Goal: Task Accomplishment & Management: Complete application form

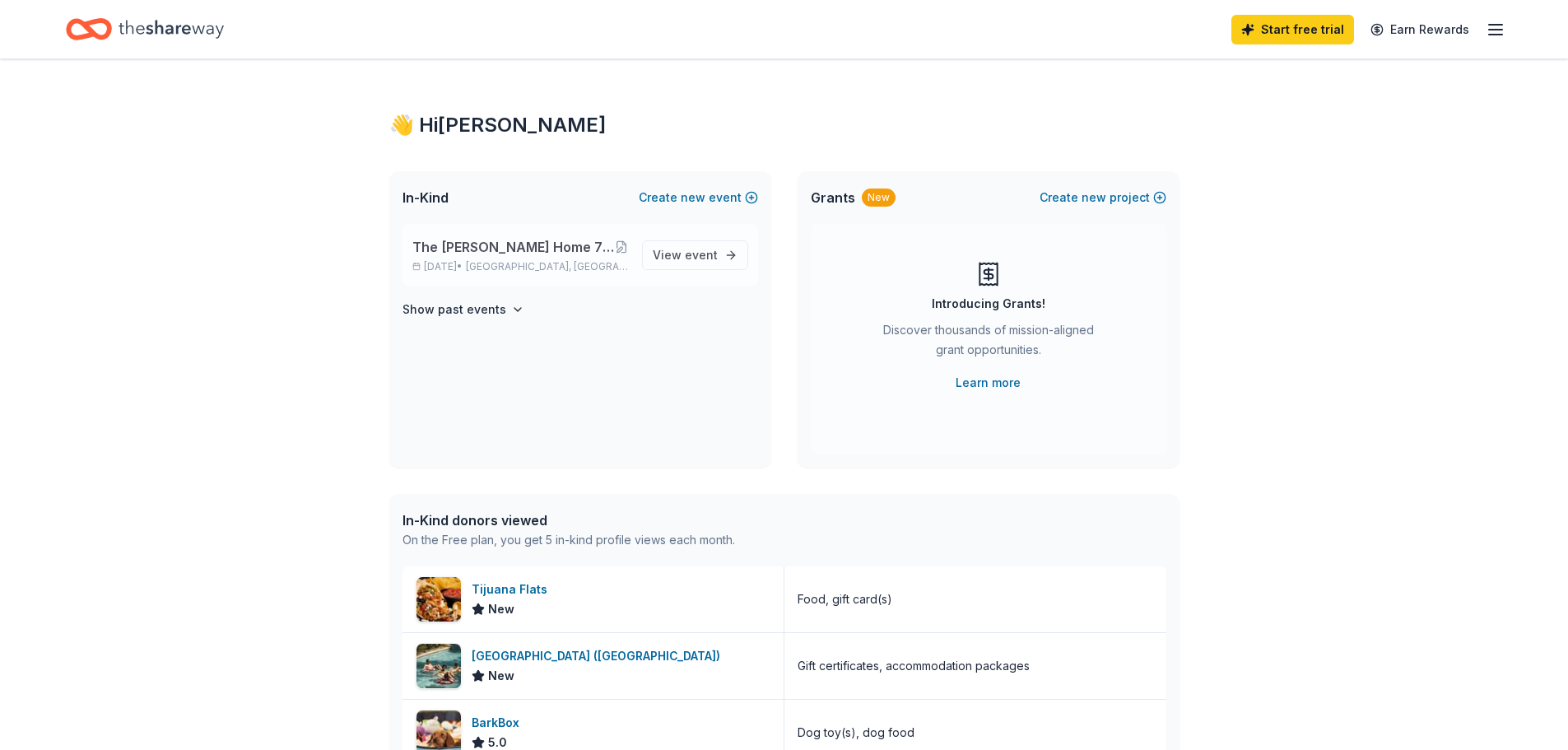
click at [473, 246] on span "The [PERSON_NAME] Home 7th Annual "Enchanting Masquerade" Gala" at bounding box center [514, 246] width 203 height 19
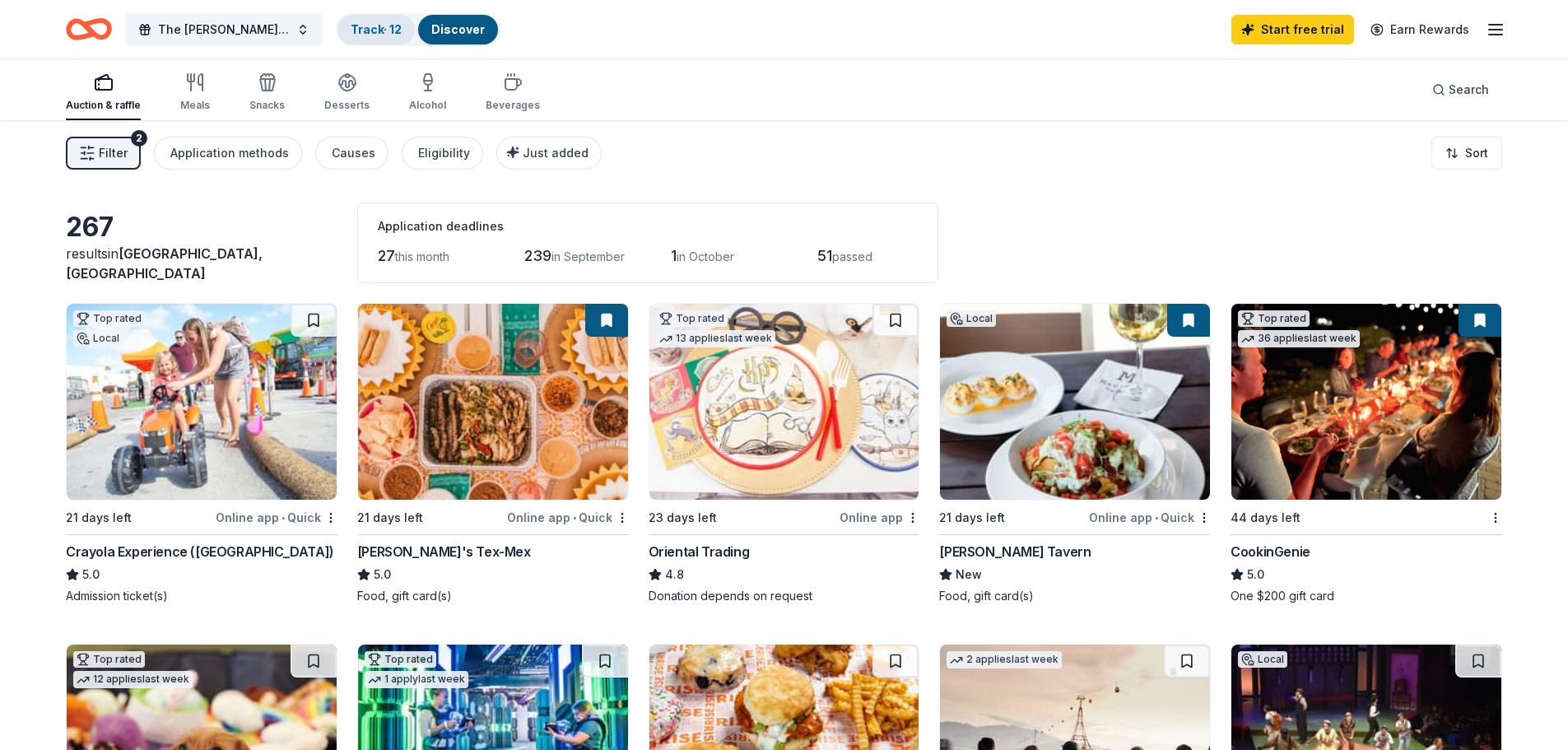
click at [373, 32] on link "Track · 12" at bounding box center [376, 29] width 51 height 14
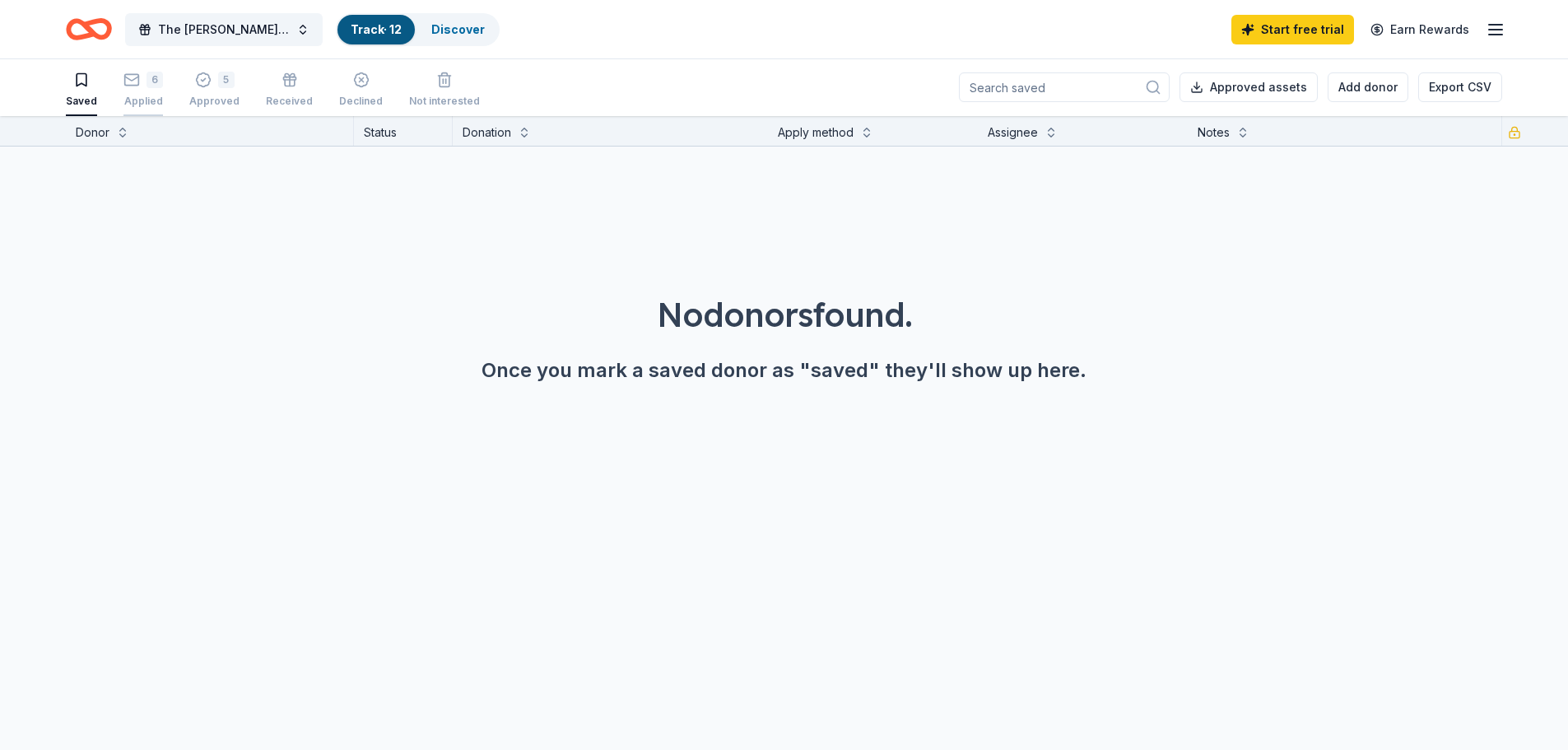
click at [157, 103] on div "Applied" at bounding box center [143, 101] width 40 height 14
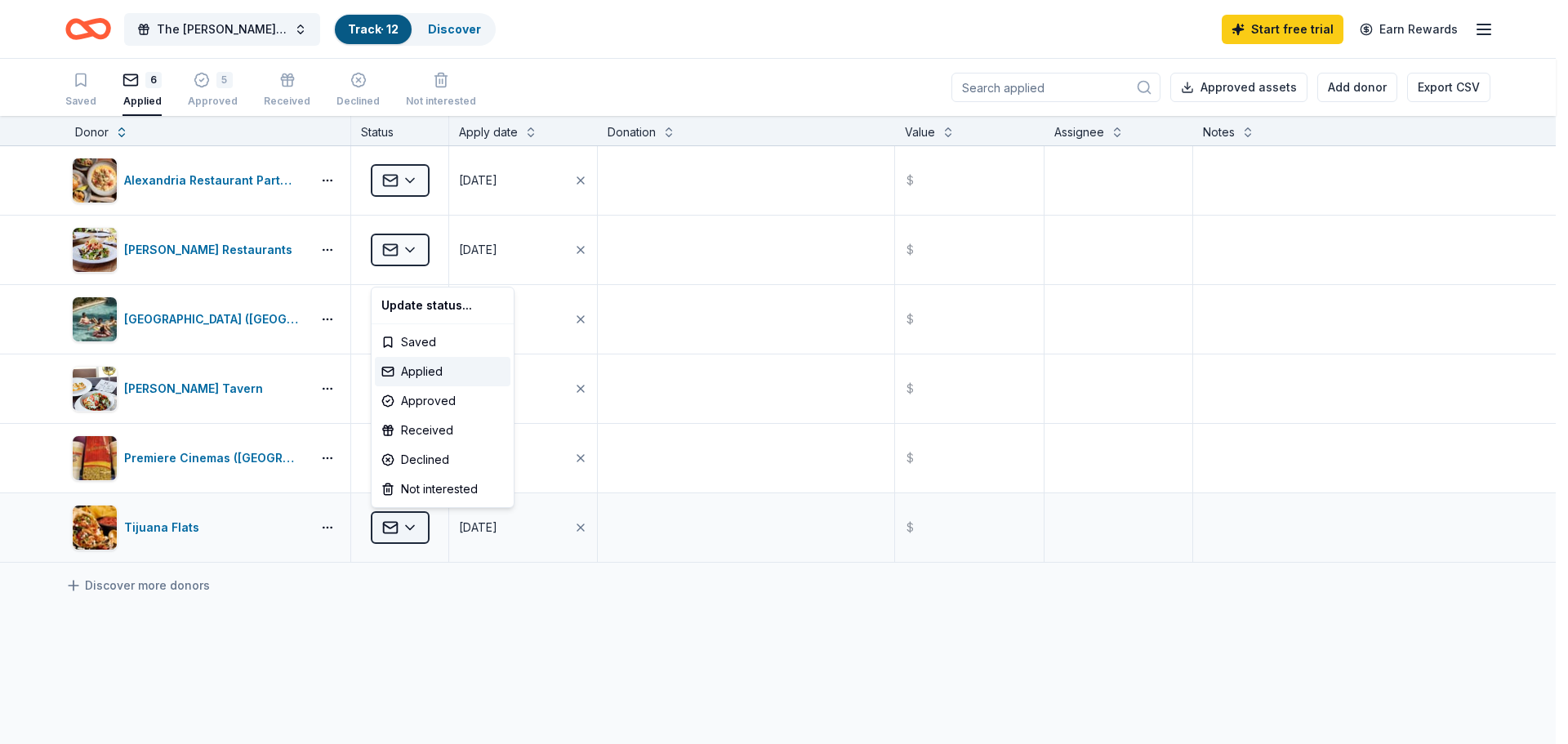
click at [414, 528] on html "The Russell Home 7th Annual "Enchanting Masquerade" Gala Track · 12 Discover St…" at bounding box center [784, 372] width 1568 height 744
click at [431, 403] on div "Approved" at bounding box center [443, 401] width 136 height 29
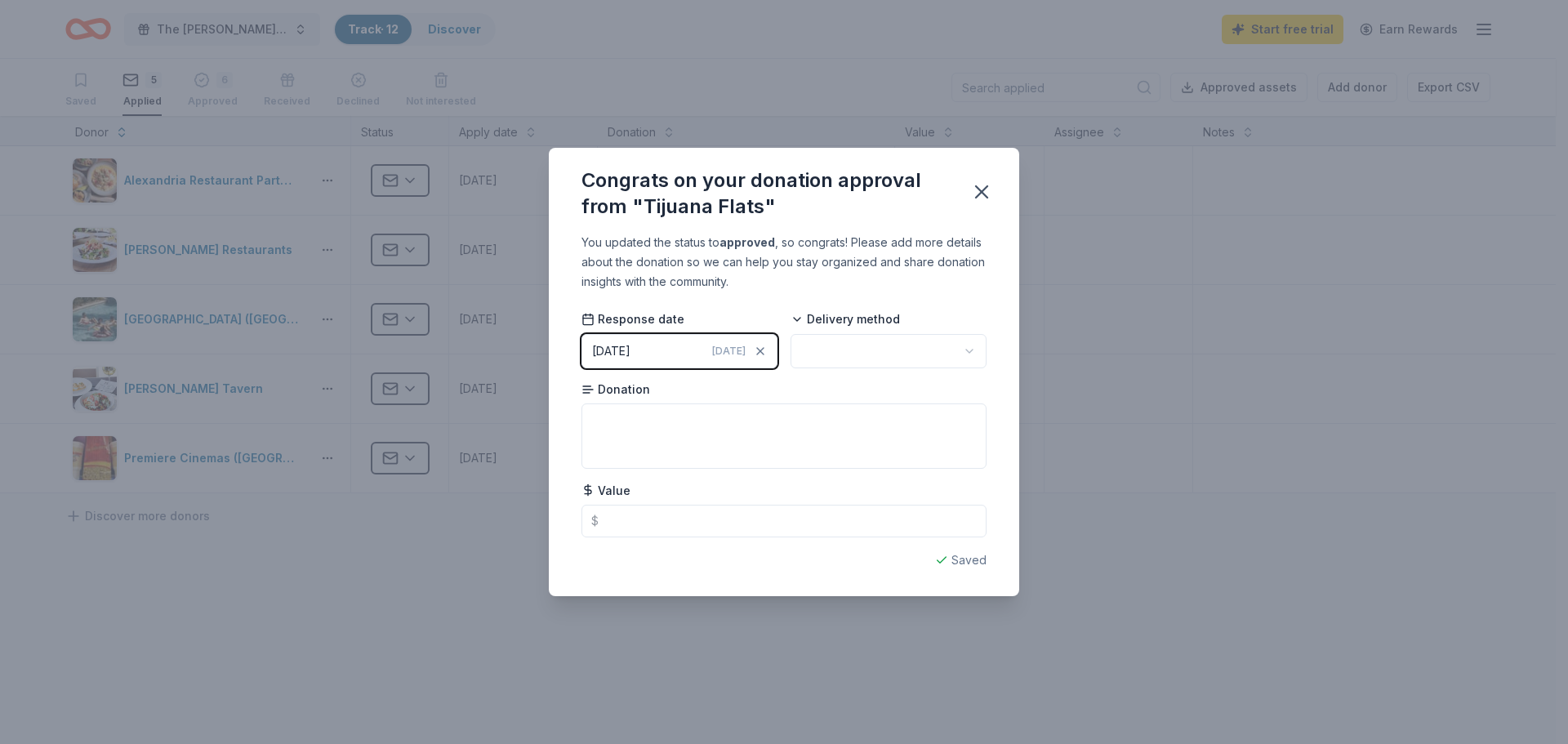
click at [859, 346] on html "The Russell Home 7th Annual "Enchanting Masquerade" Gala Track · 12 Discover St…" at bounding box center [784, 372] width 1568 height 744
click at [710, 434] on textarea at bounding box center [783, 436] width 405 height 65
type textarea "Flats Cash Donation"
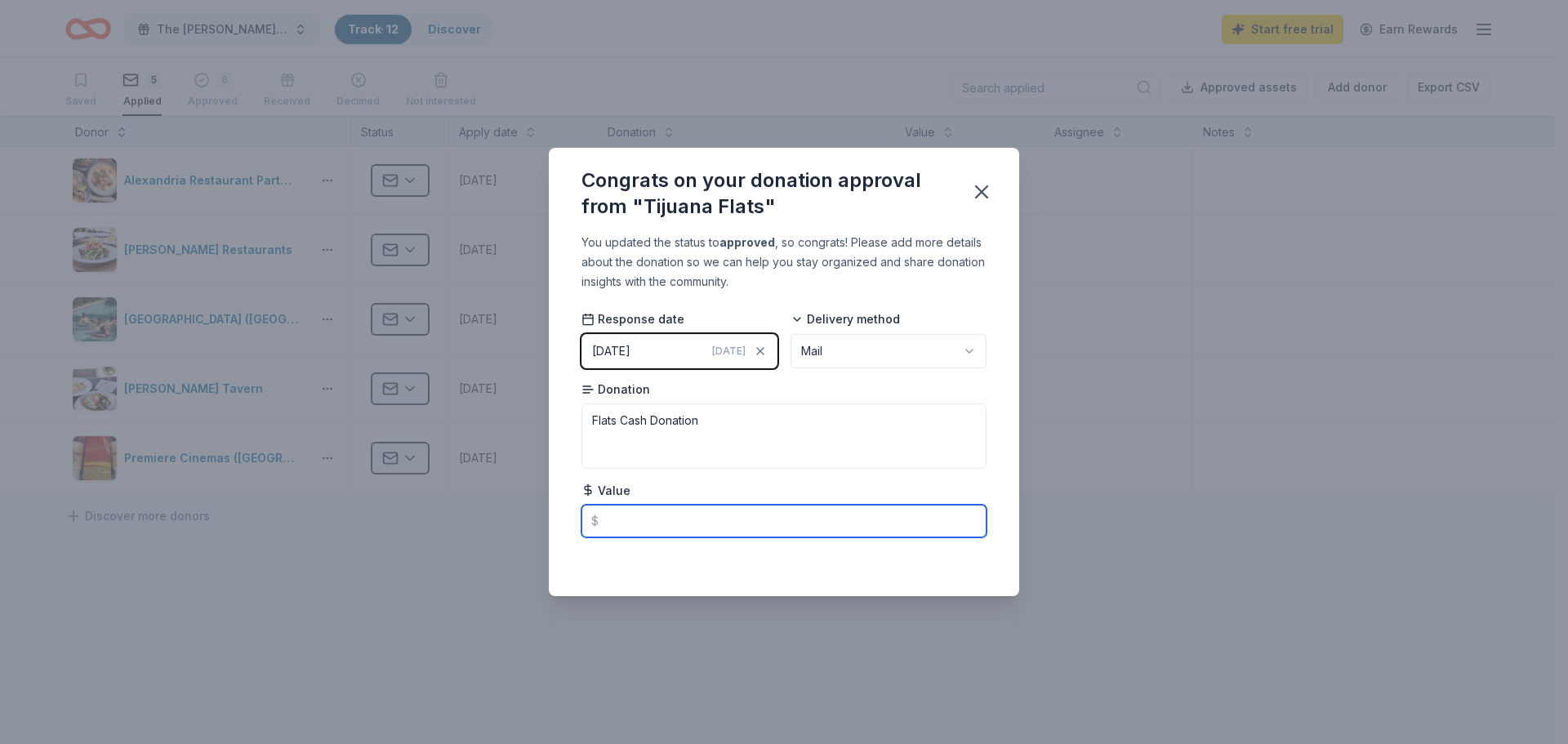
click at [655, 524] on input "text" at bounding box center [783, 521] width 405 height 33
click at [974, 195] on icon "button" at bounding box center [981, 191] width 23 height 23
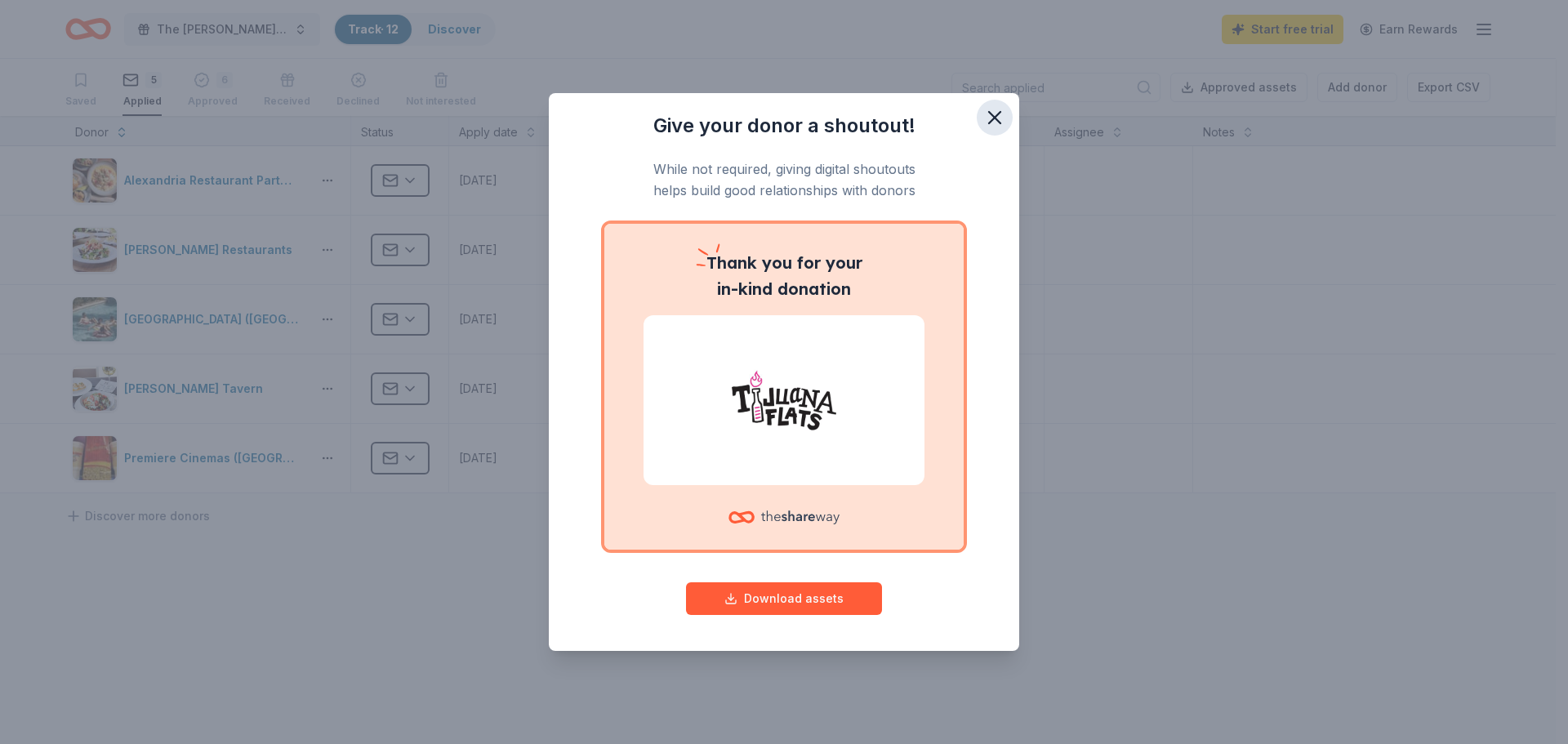
click at [993, 118] on icon "button" at bounding box center [994, 117] width 12 height 12
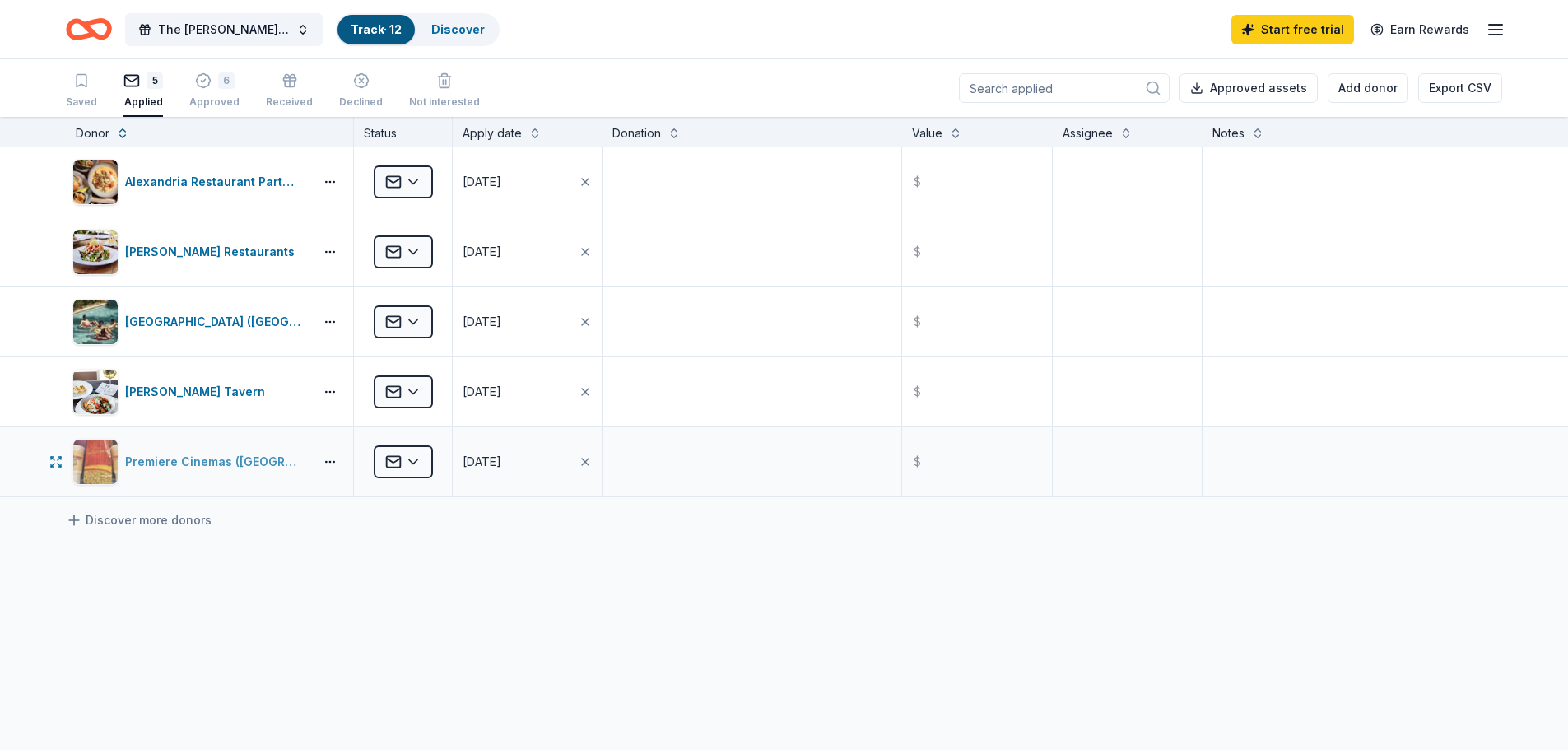
click at [214, 462] on div "Premiere Cinemas ([GEOGRAPHIC_DATA])" at bounding box center [216, 462] width 182 height 19
click at [484, 27] on div "Discover" at bounding box center [458, 30] width 79 height 30
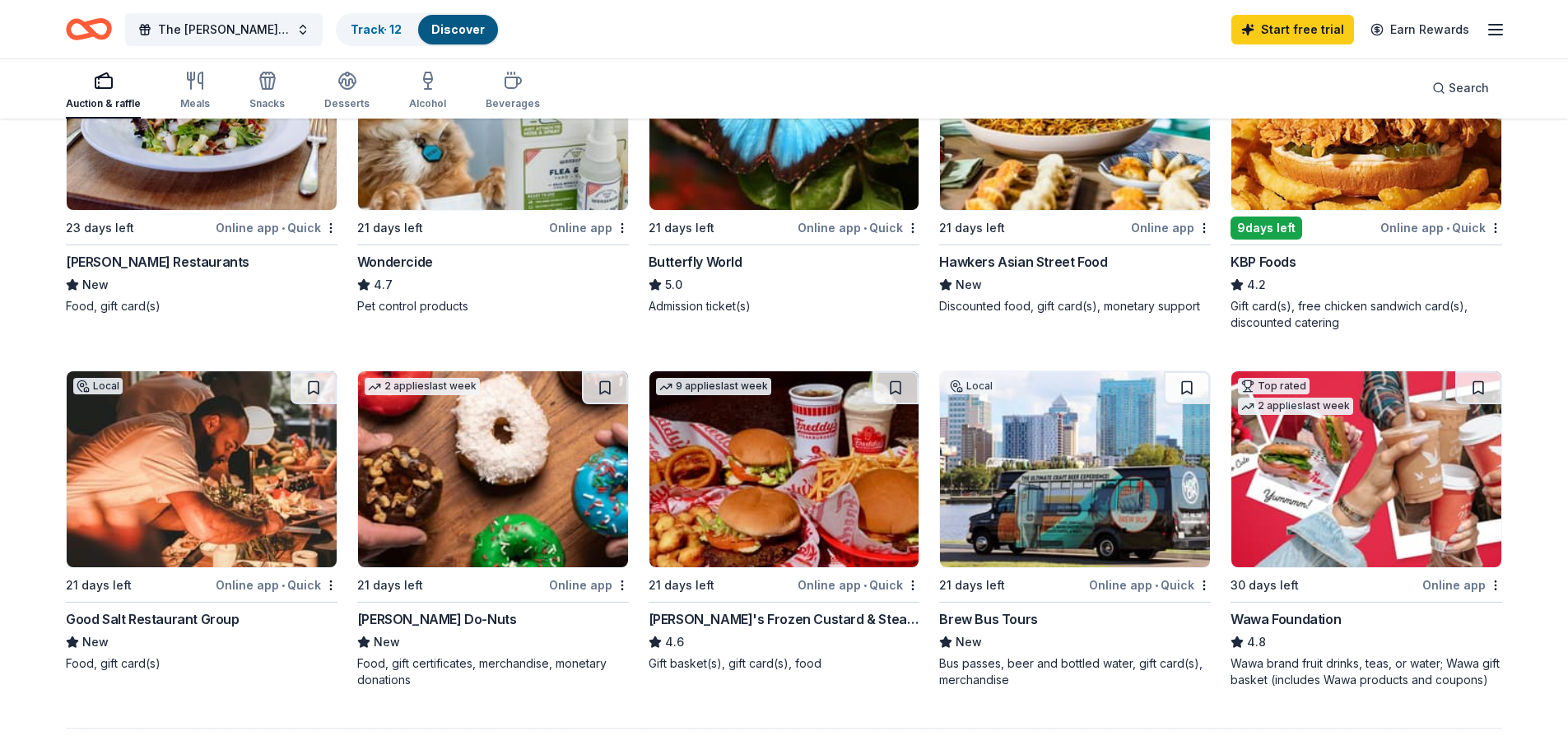
scroll to position [1152, 0]
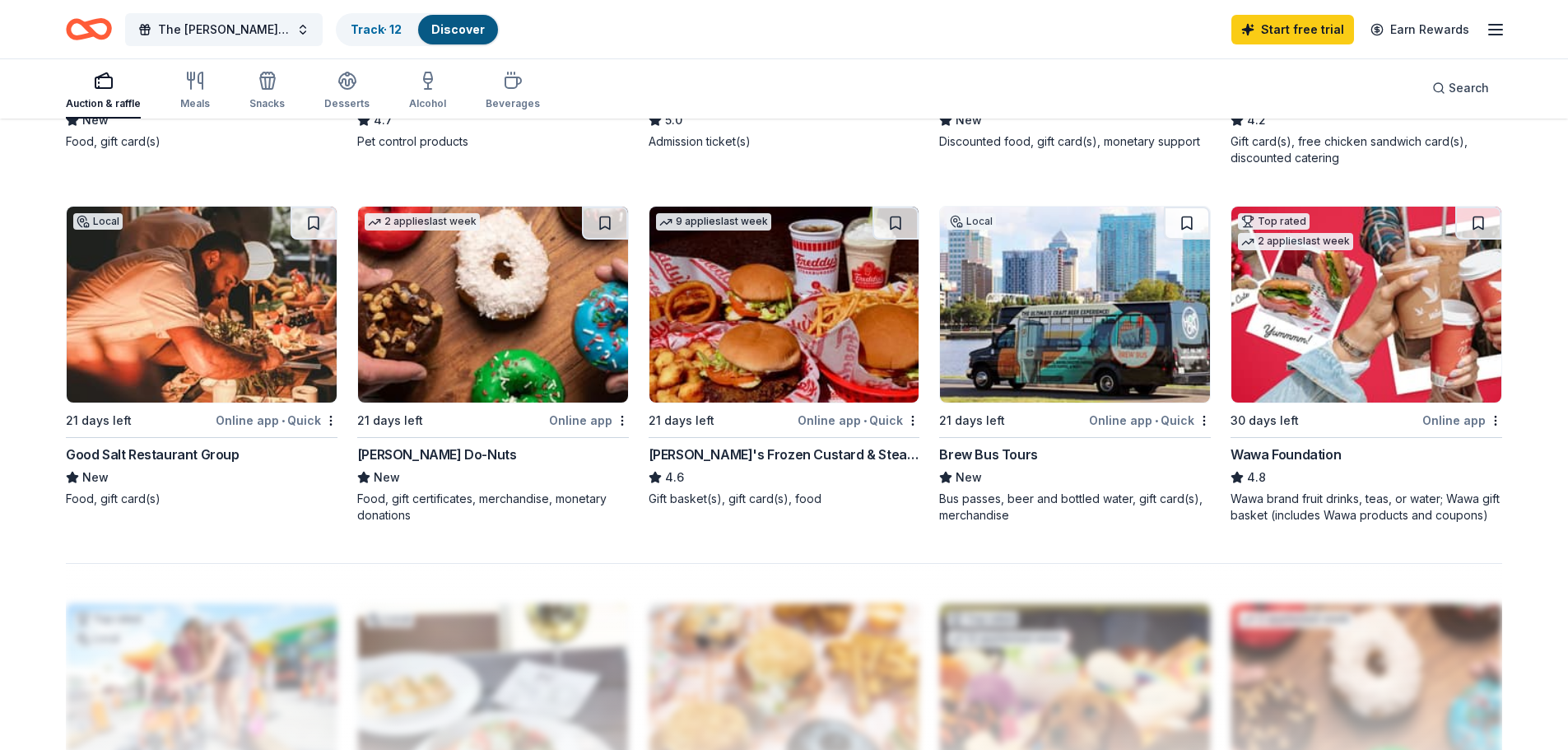
click at [992, 457] on div "Brew Bus Tours" at bounding box center [988, 454] width 98 height 19
click at [362, 33] on link "Track · 13" at bounding box center [376, 29] width 51 height 14
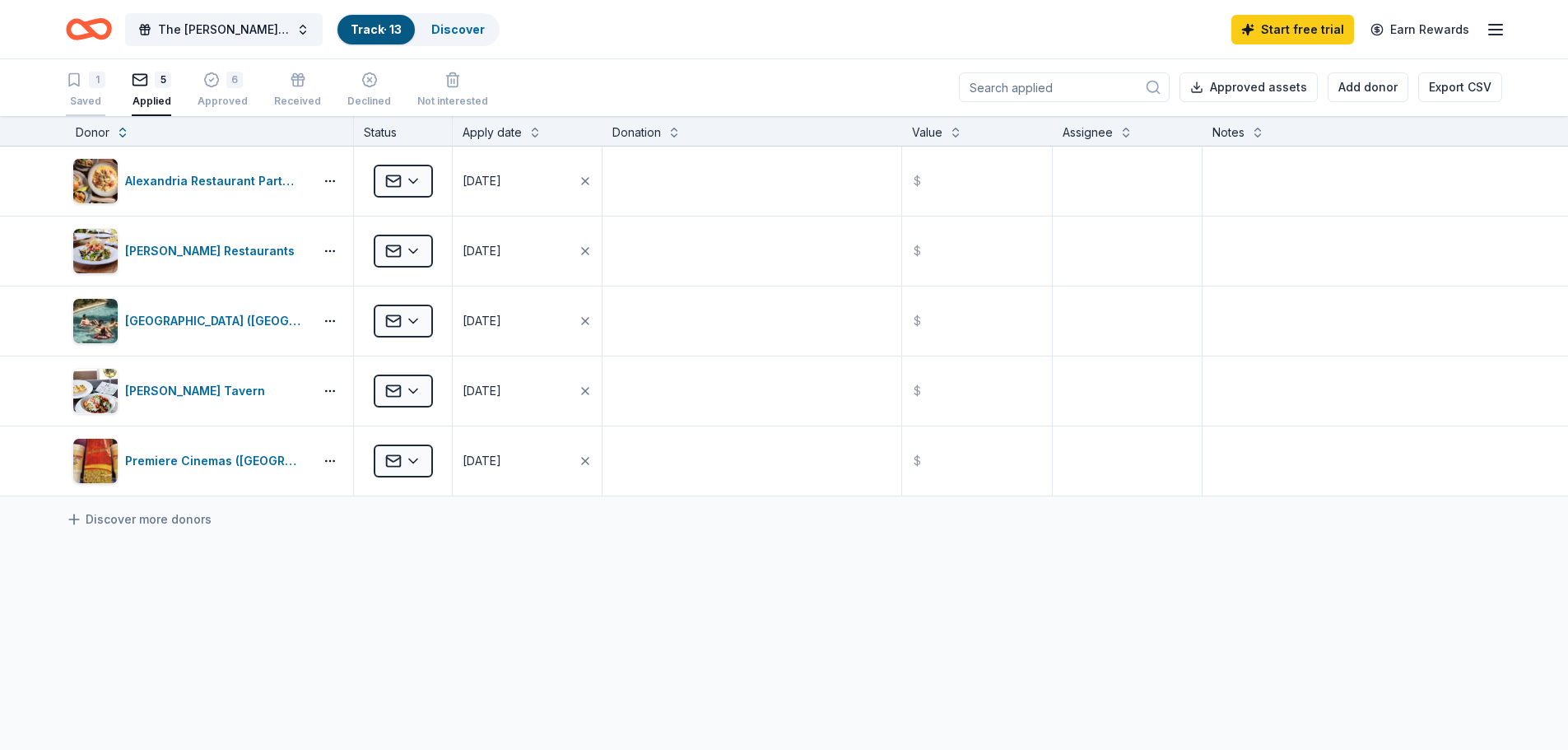
click at [81, 82] on icon "button" at bounding box center [74, 79] width 16 height 16
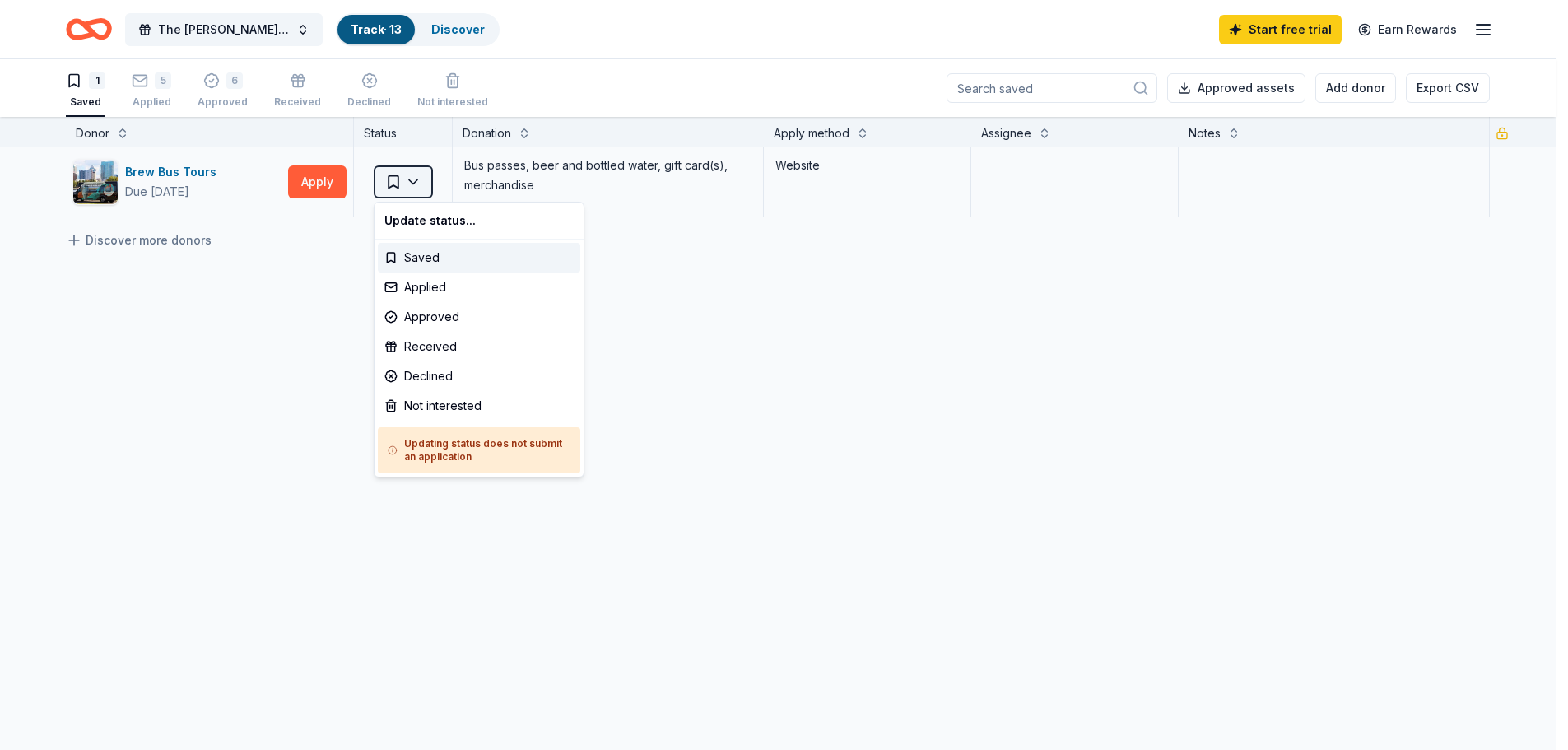
click at [417, 179] on html "The Russell Home 7th Annual "Enchanting Masquerade" Gala Track · 13 Discover St…" at bounding box center [784, 375] width 1568 height 750
click at [418, 298] on div "Applied" at bounding box center [479, 287] width 203 height 30
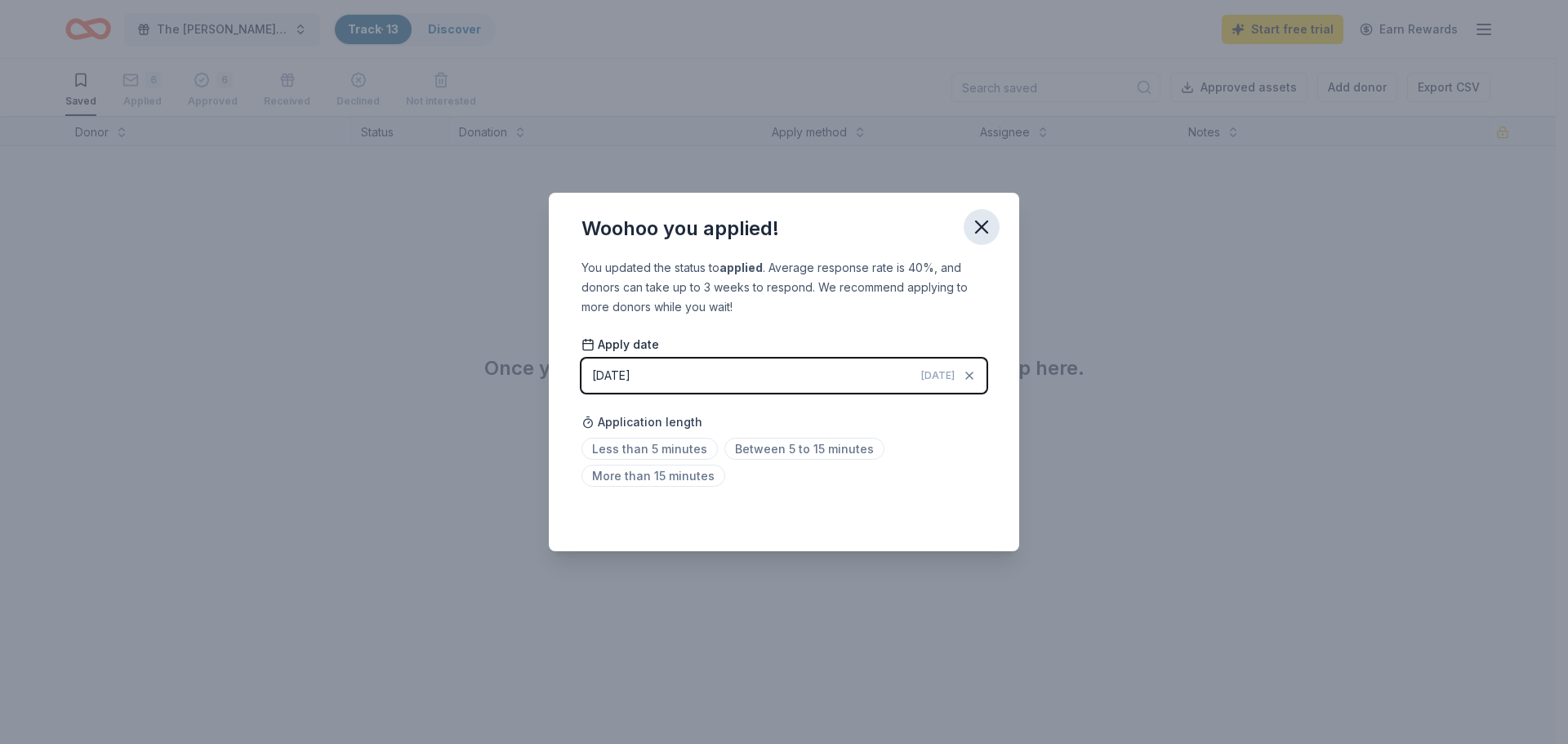
click at [984, 231] on icon "button" at bounding box center [982, 227] width 12 height 12
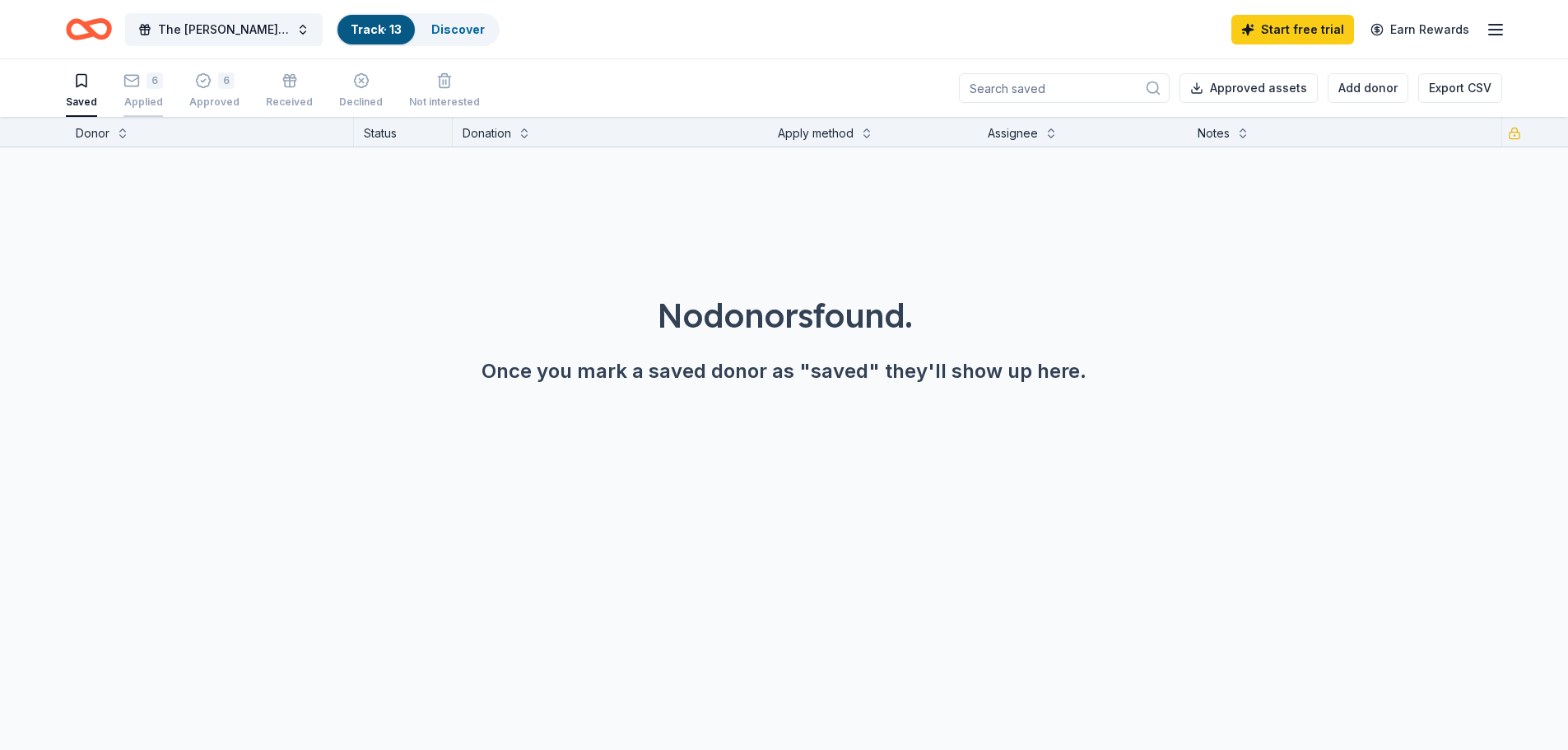
click at [136, 92] on div "6 Applied" at bounding box center [143, 81] width 40 height 36
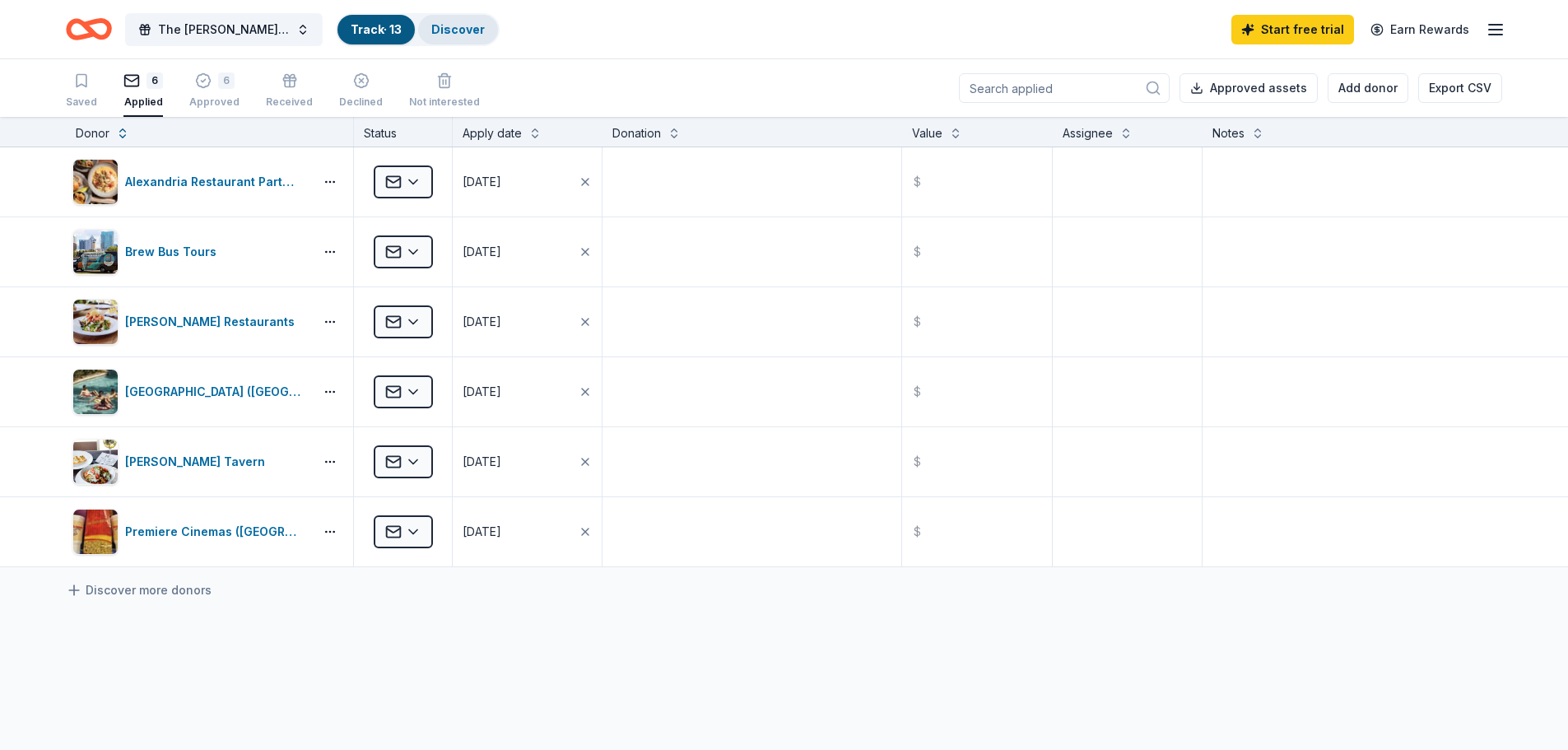
click at [452, 35] on link "Discover" at bounding box center [457, 29] width 53 height 14
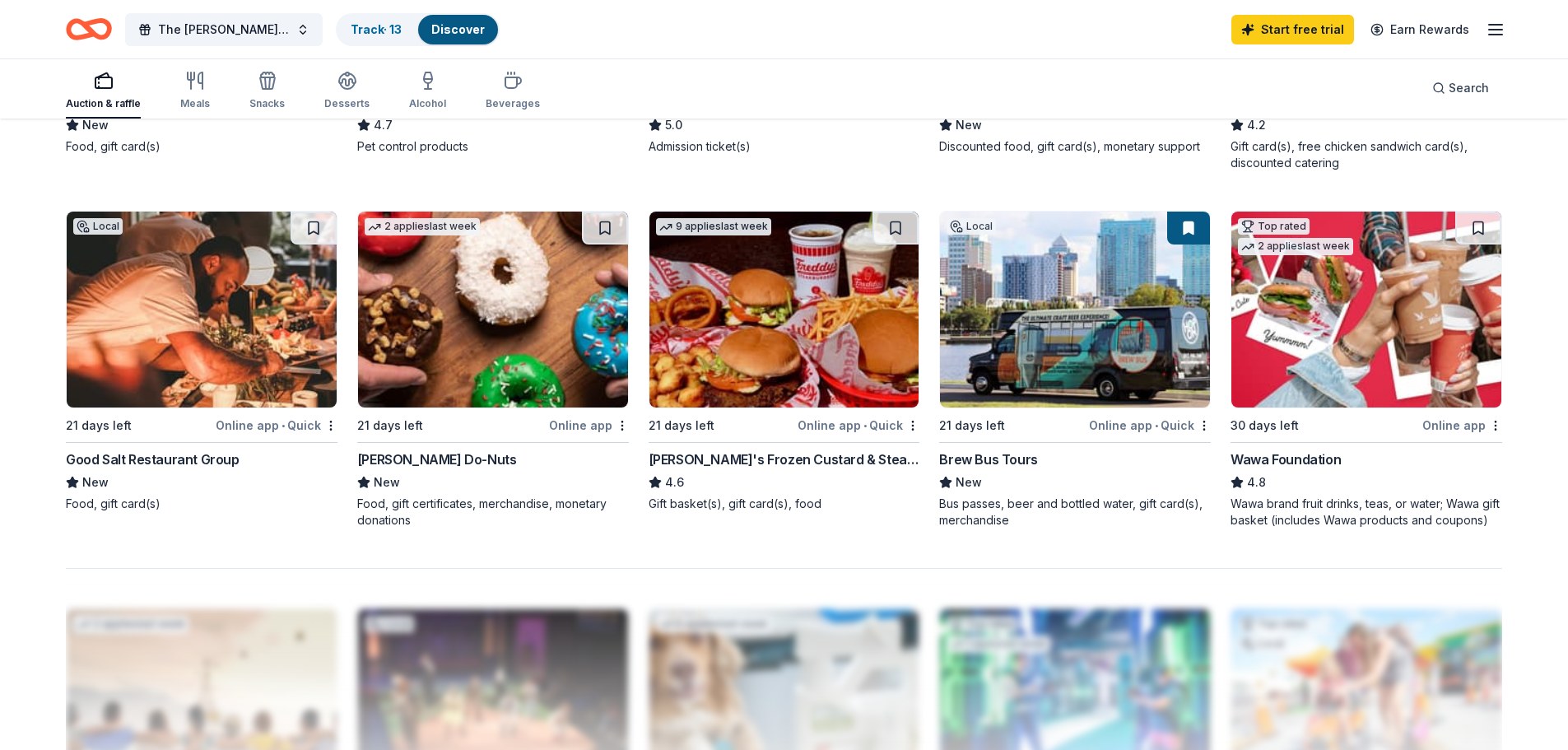
scroll to position [1152, 0]
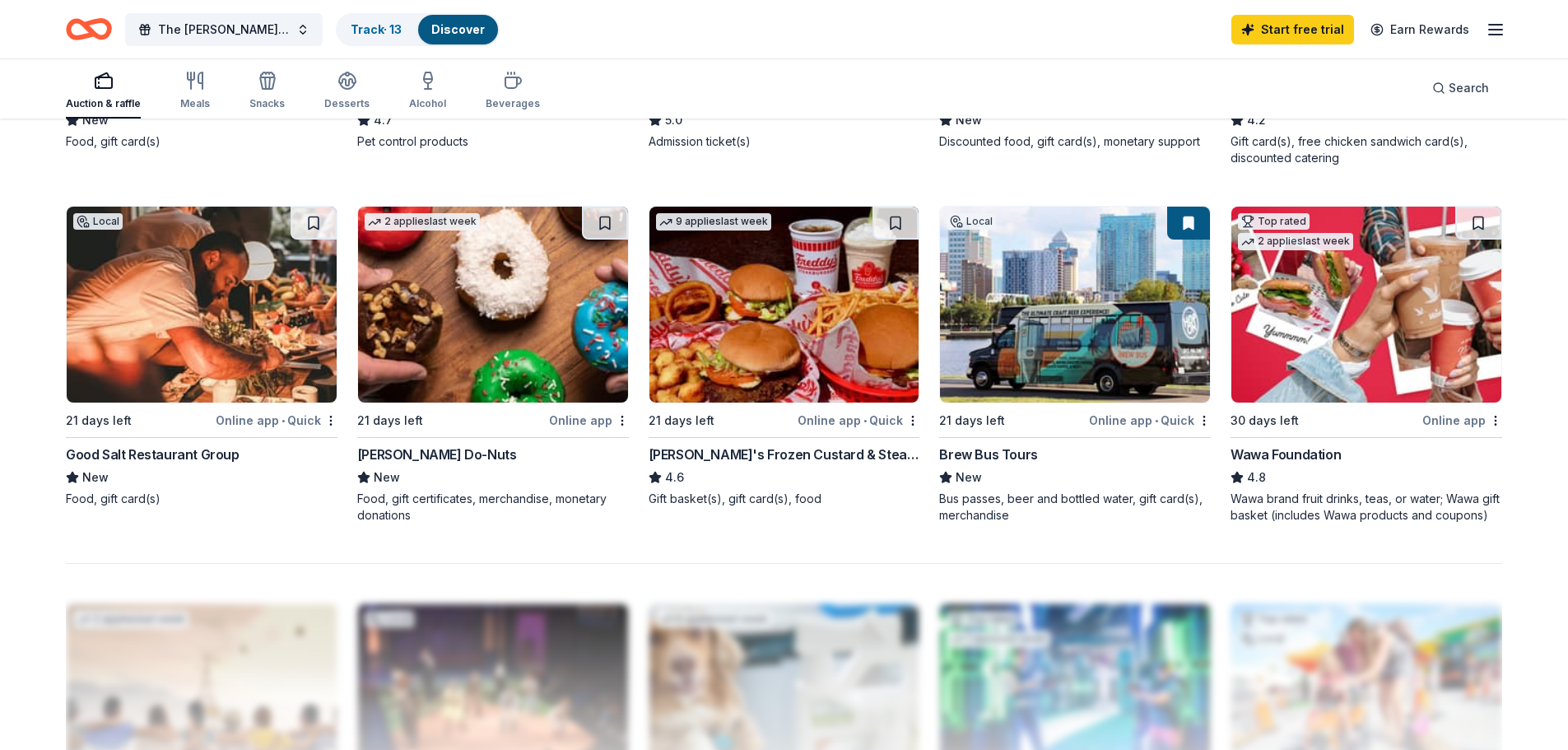
click at [150, 451] on div "Good Salt Restaurant Group" at bounding box center [152, 454] width 173 height 19
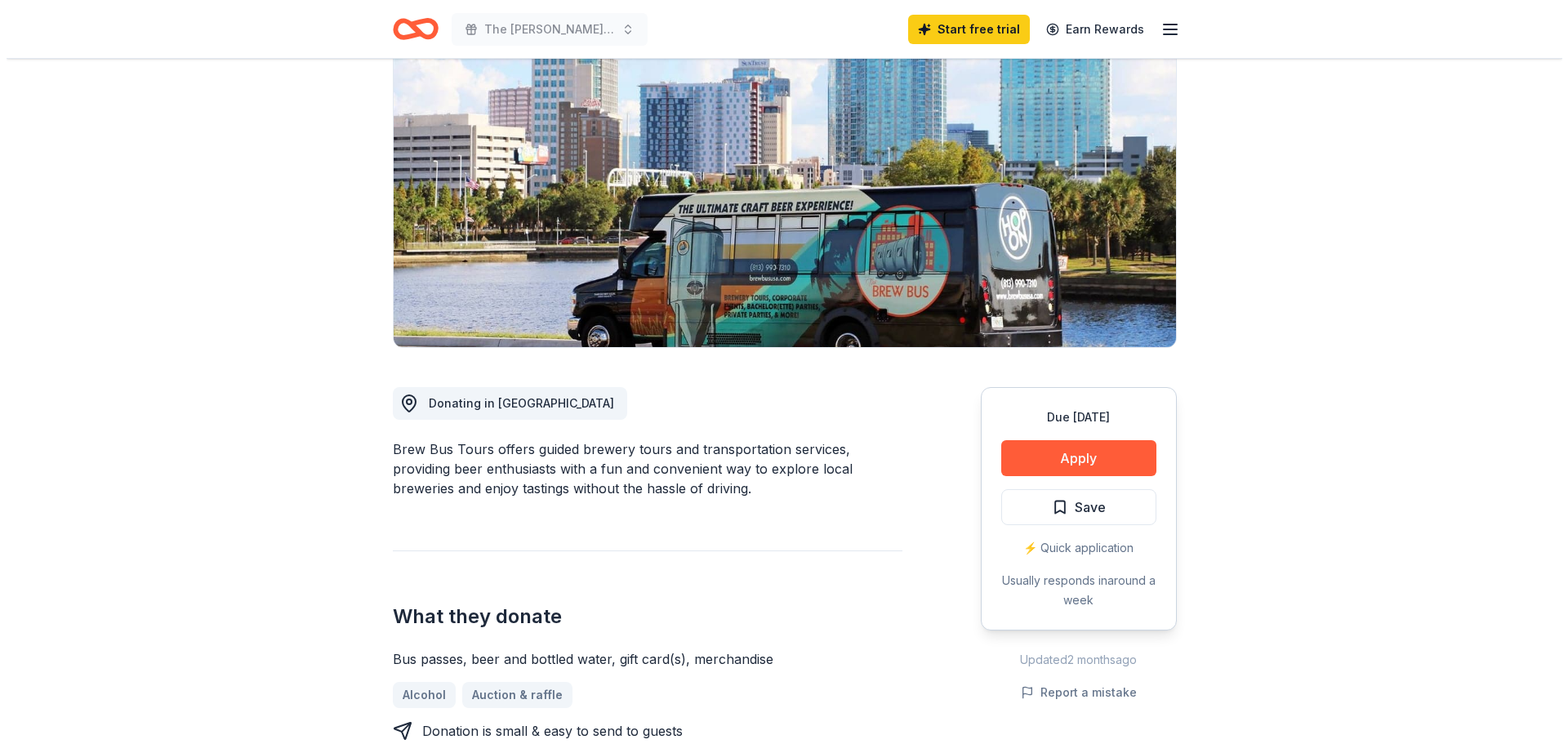
scroll to position [164, 0]
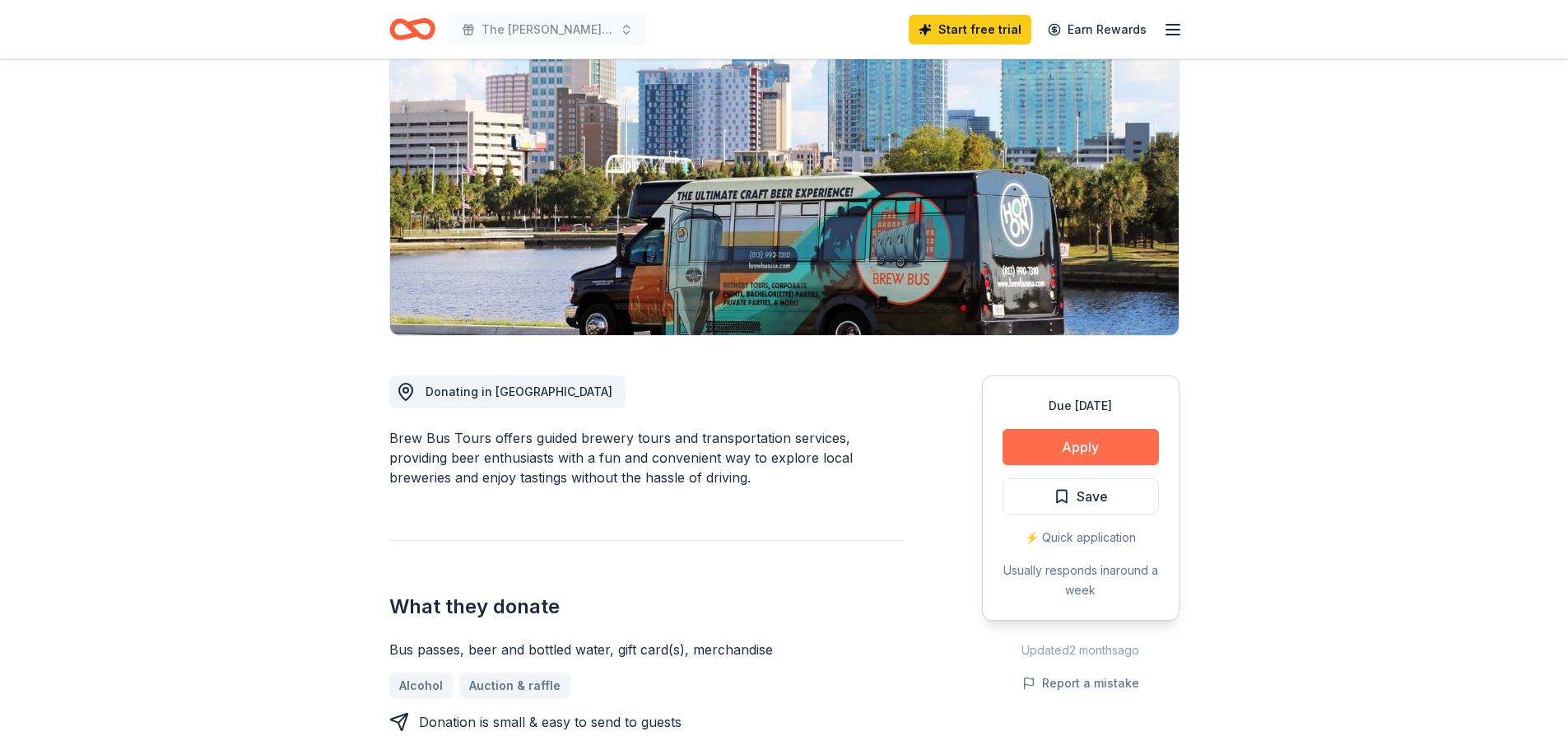
click at [1069, 446] on button "Apply" at bounding box center [1080, 446] width 156 height 36
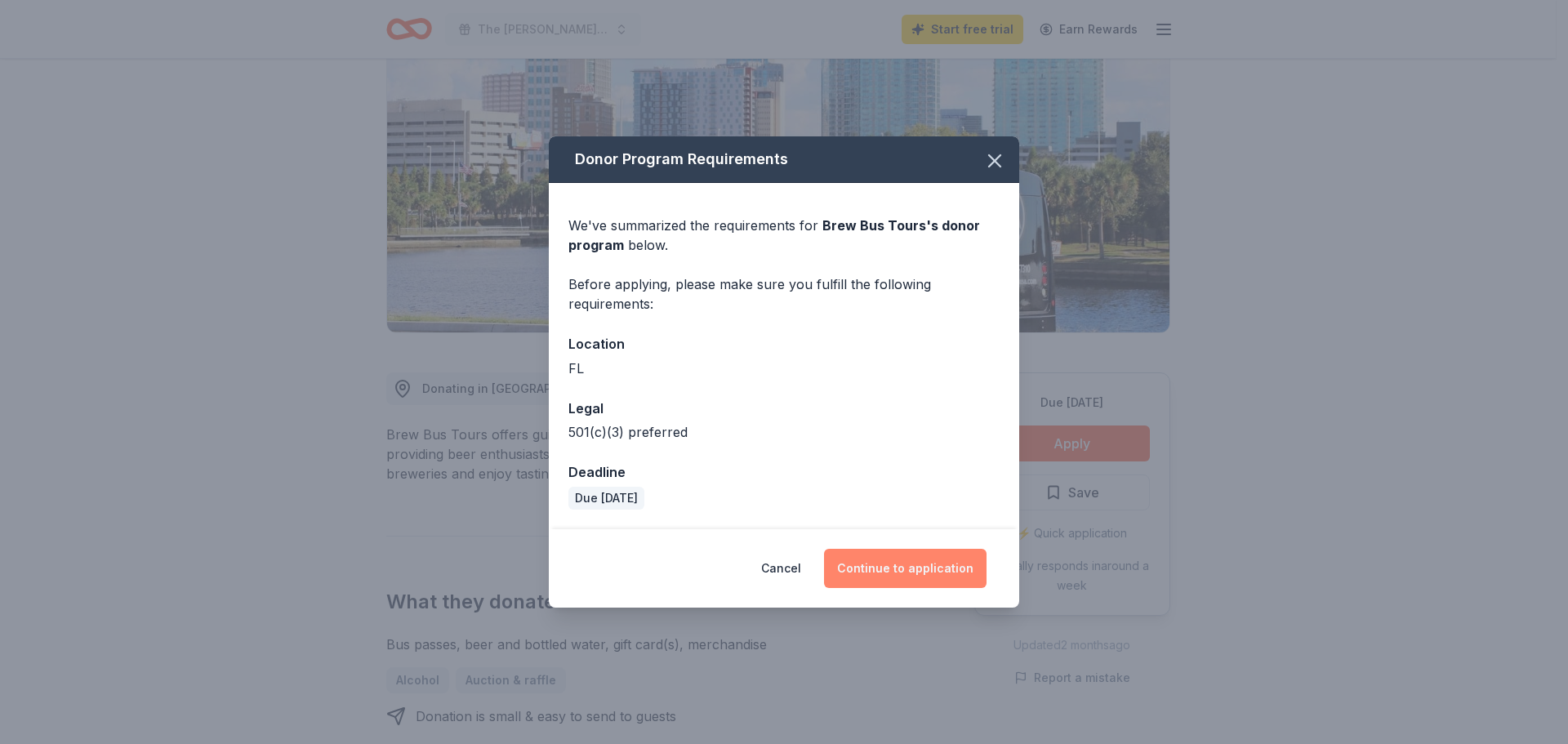
click at [901, 565] on button "Continue to application" at bounding box center [906, 568] width 163 height 39
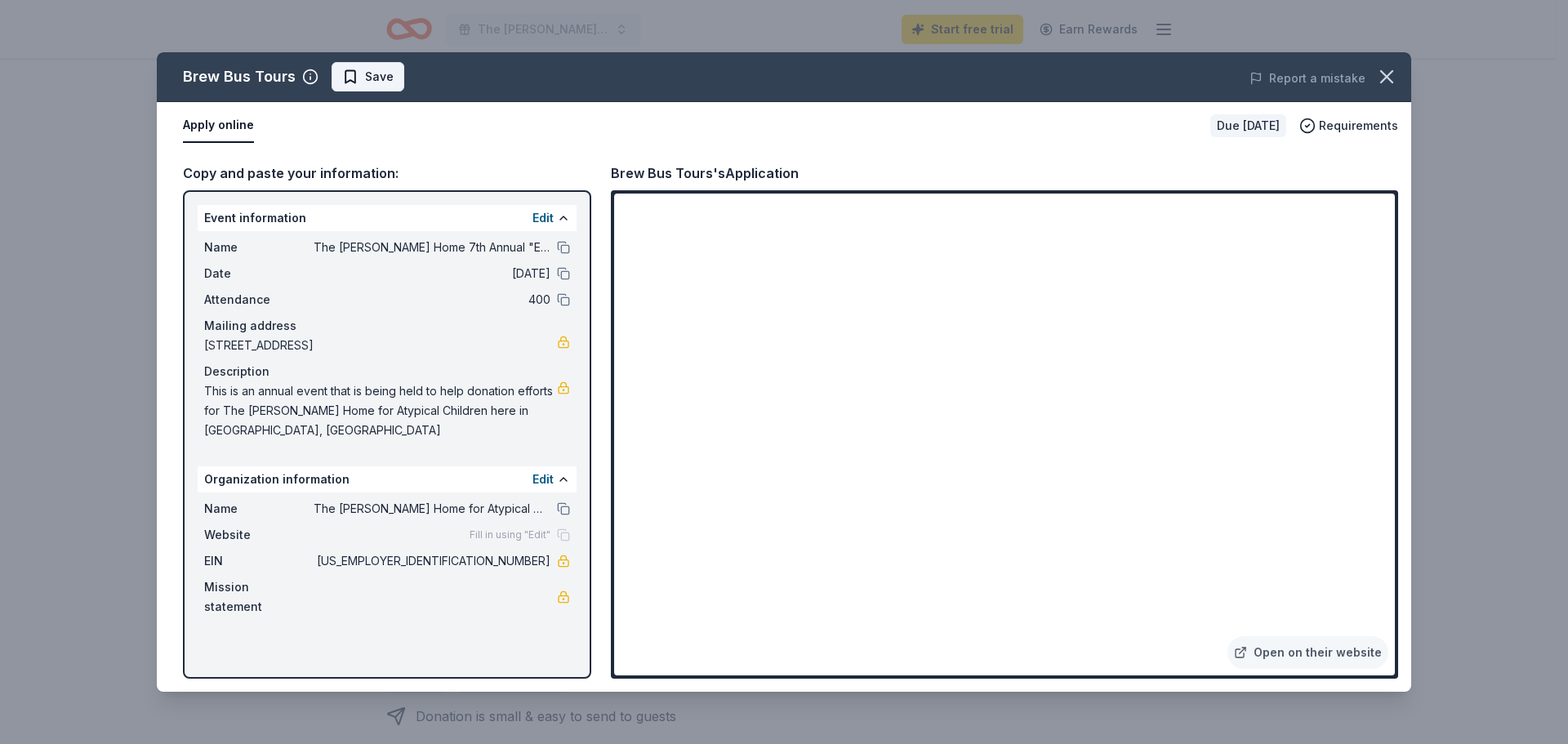
click at [371, 71] on span "Save" at bounding box center [379, 76] width 29 height 19
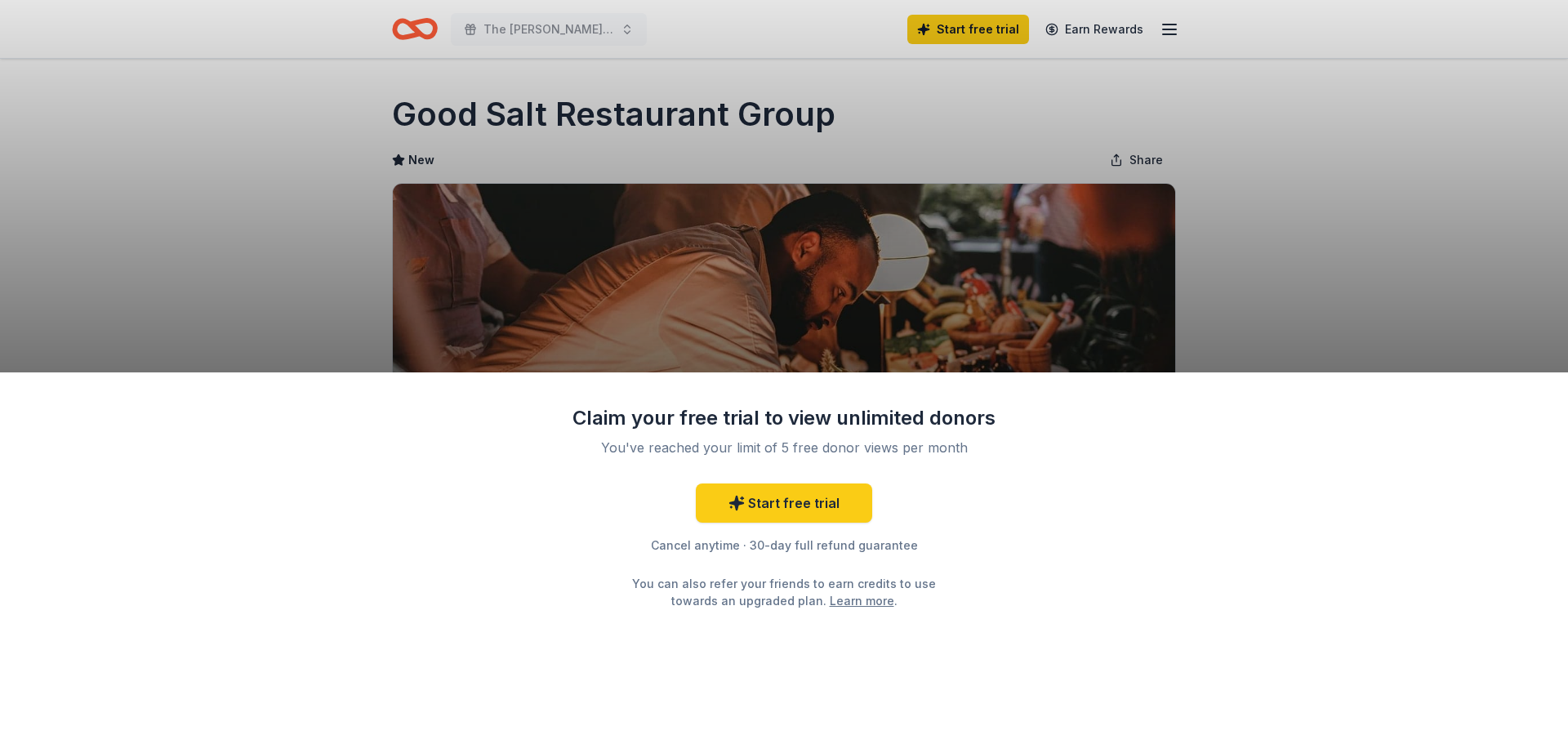
click at [356, 247] on div "Claim your free trial to view unlimited donors You've reached your limit of 5 f…" at bounding box center [784, 372] width 1568 height 744
